Goal: Information Seeking & Learning: Check status

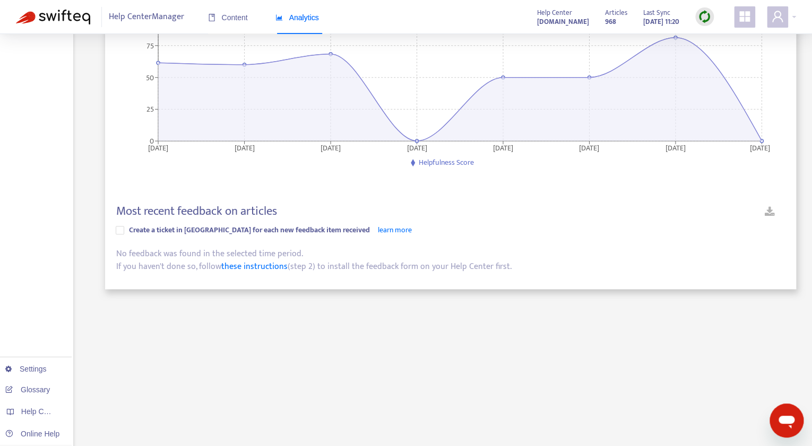
scroll to position [226, 0]
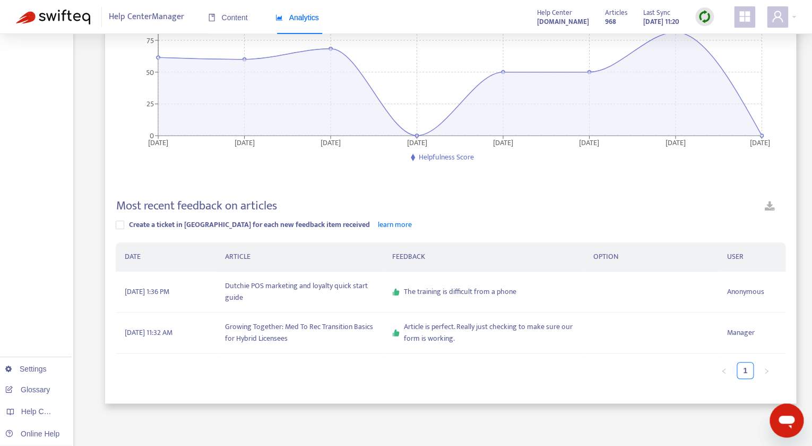
scroll to position [158, 0]
click at [351, 284] on td "Dutchie POS marketing and loyalty quick start guide" at bounding box center [300, 290] width 167 height 41
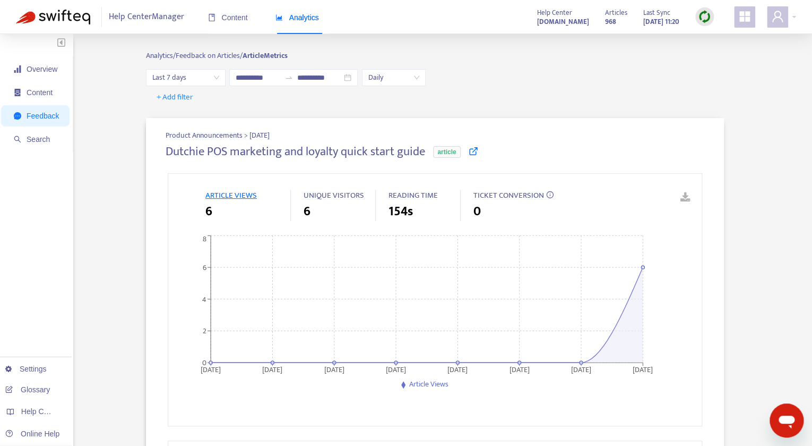
click at [477, 150] on icon at bounding box center [474, 151] width 10 height 10
